Goal: Navigation & Orientation: Understand site structure

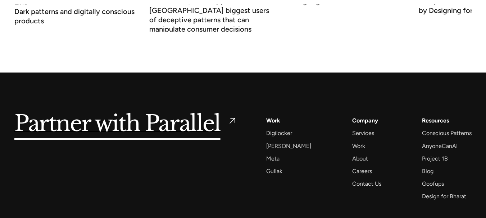
scroll to position [2740, 0]
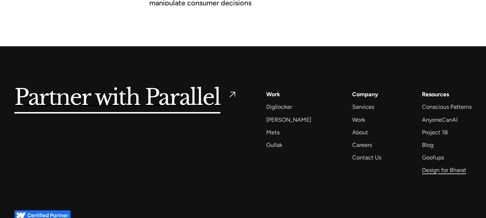
click at [437, 170] on div "Design for Bharat" at bounding box center [444, 170] width 44 height 10
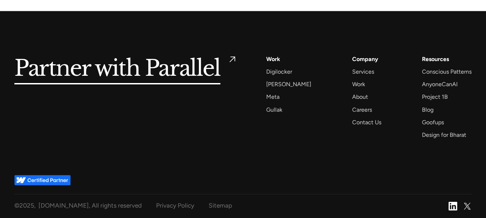
scroll to position [961, 0]
click at [213, 208] on div "Sitemap" at bounding box center [220, 205] width 23 height 11
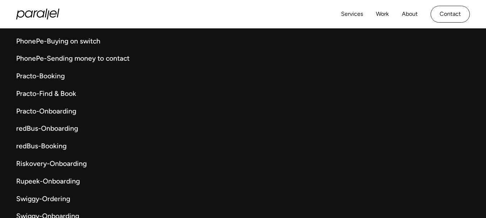
scroll to position [3783, 0]
